Goal: Task Accomplishment & Management: Manage account settings

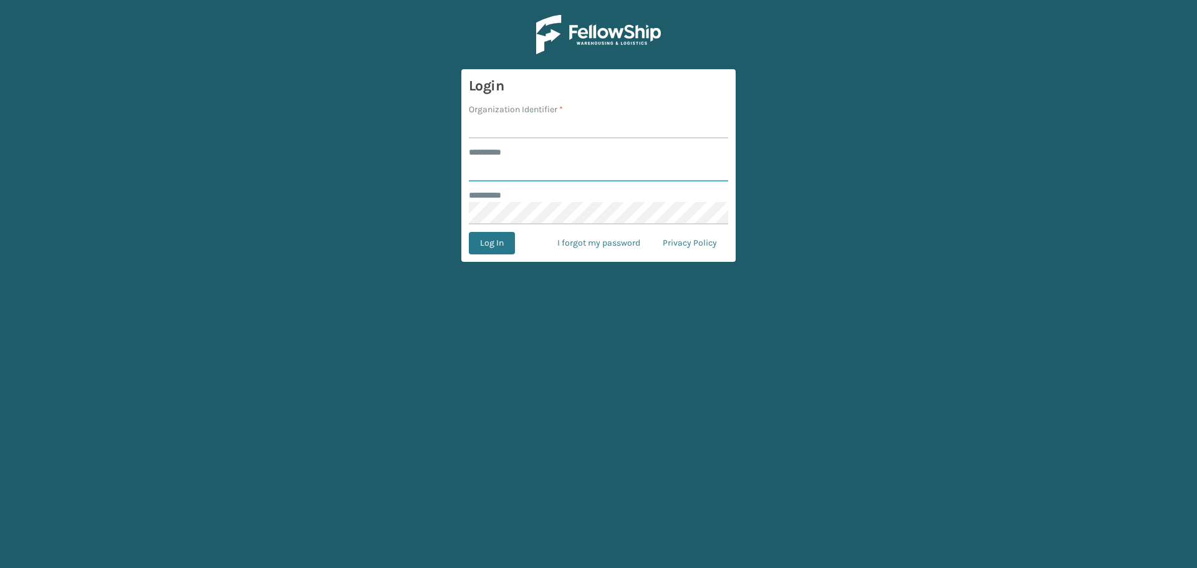
type input "********"
click at [525, 124] on input "Organization Identifier *" at bounding box center [598, 127] width 259 height 22
type input "[GEOGRAPHIC_DATA]"
click at [502, 244] on button "Log In" at bounding box center [492, 243] width 46 height 22
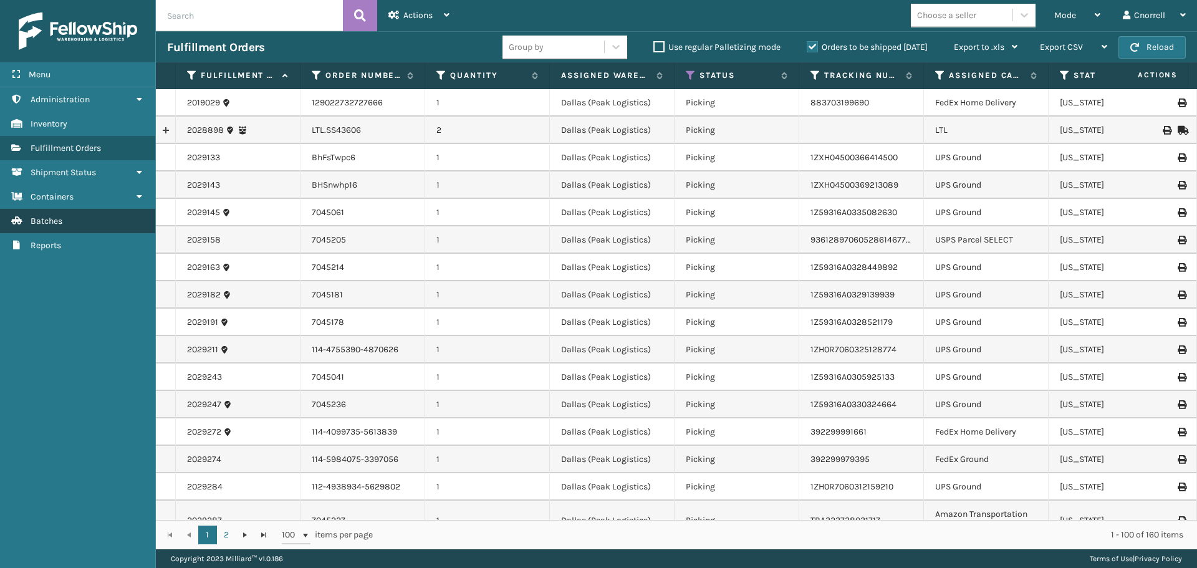
click at [49, 216] on span "Batches" at bounding box center [47, 221] width 32 height 11
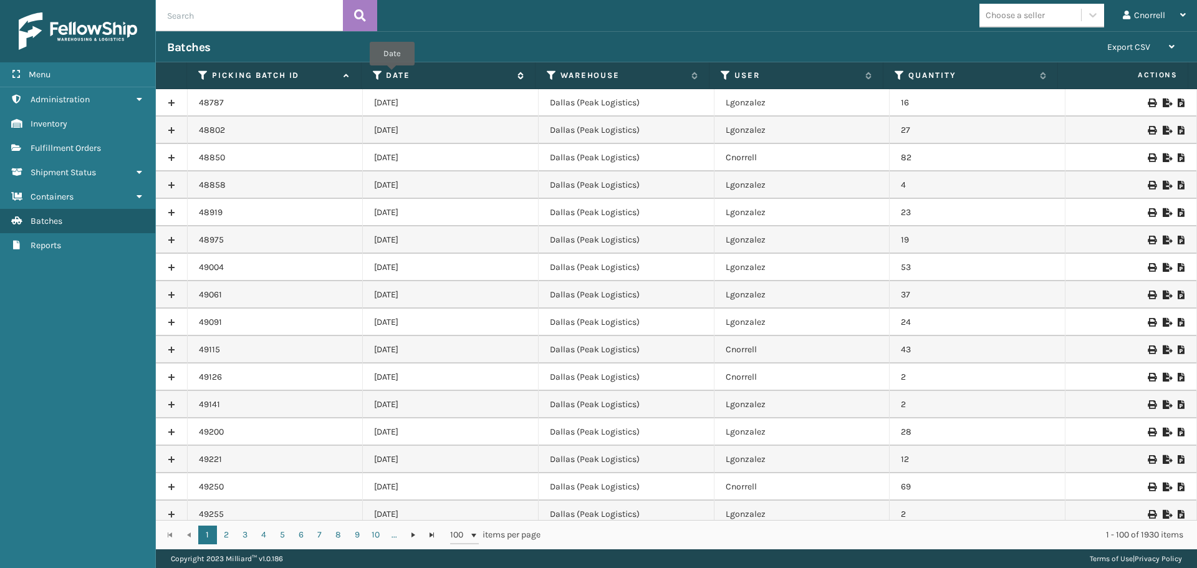
click at [392, 74] on label "Date" at bounding box center [448, 75] width 125 height 11
click at [405, 72] on label "Date" at bounding box center [448, 75] width 125 height 11
